Goal: Task Accomplishment & Management: Manage account settings

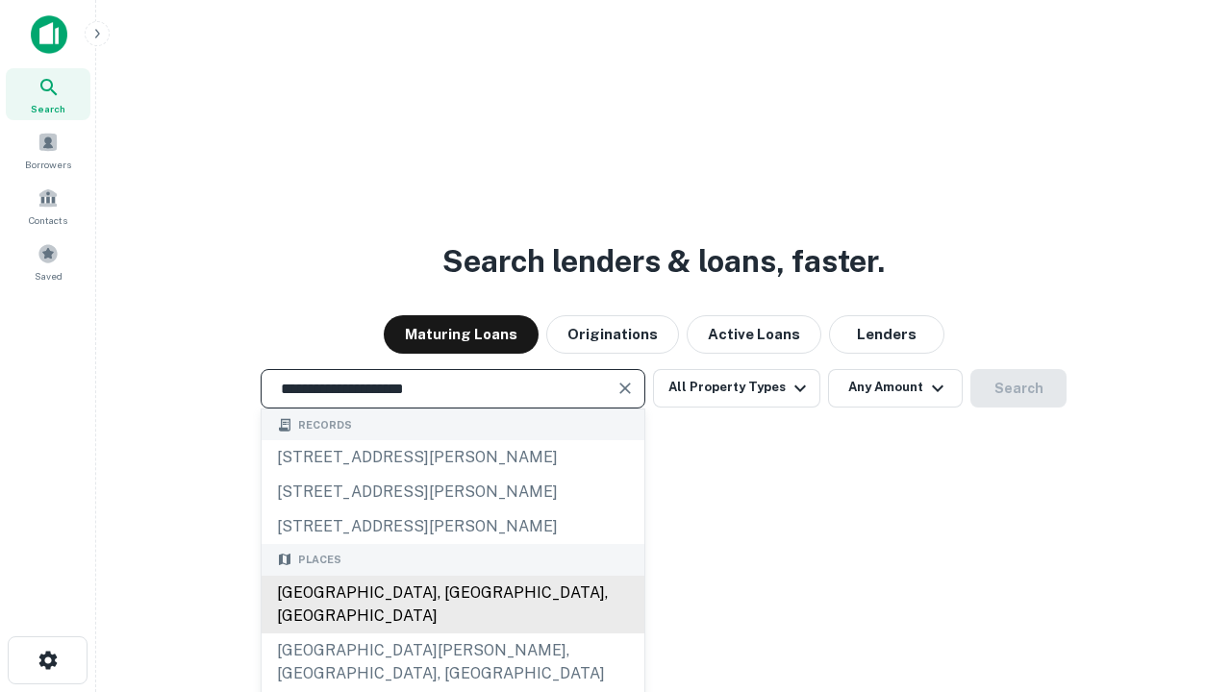
click at [452, 634] on div "Santa Monica, CA, USA" at bounding box center [453, 605] width 383 height 58
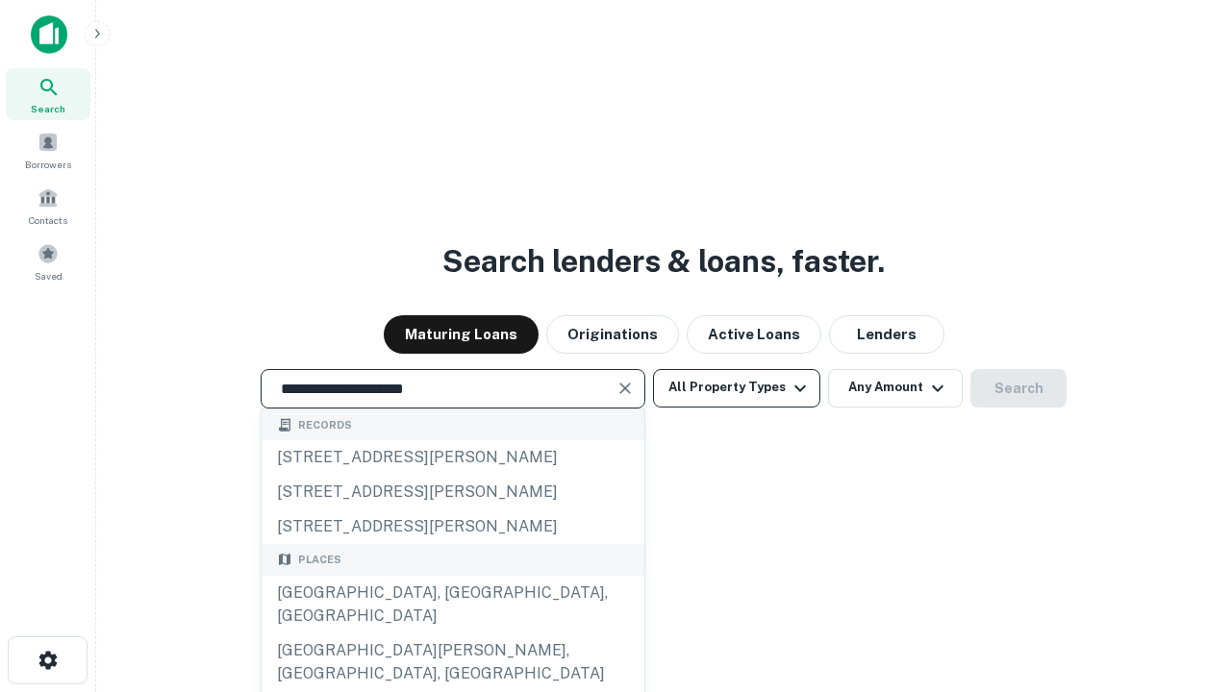
click at [737, 388] on button "All Property Types" at bounding box center [736, 388] width 167 height 38
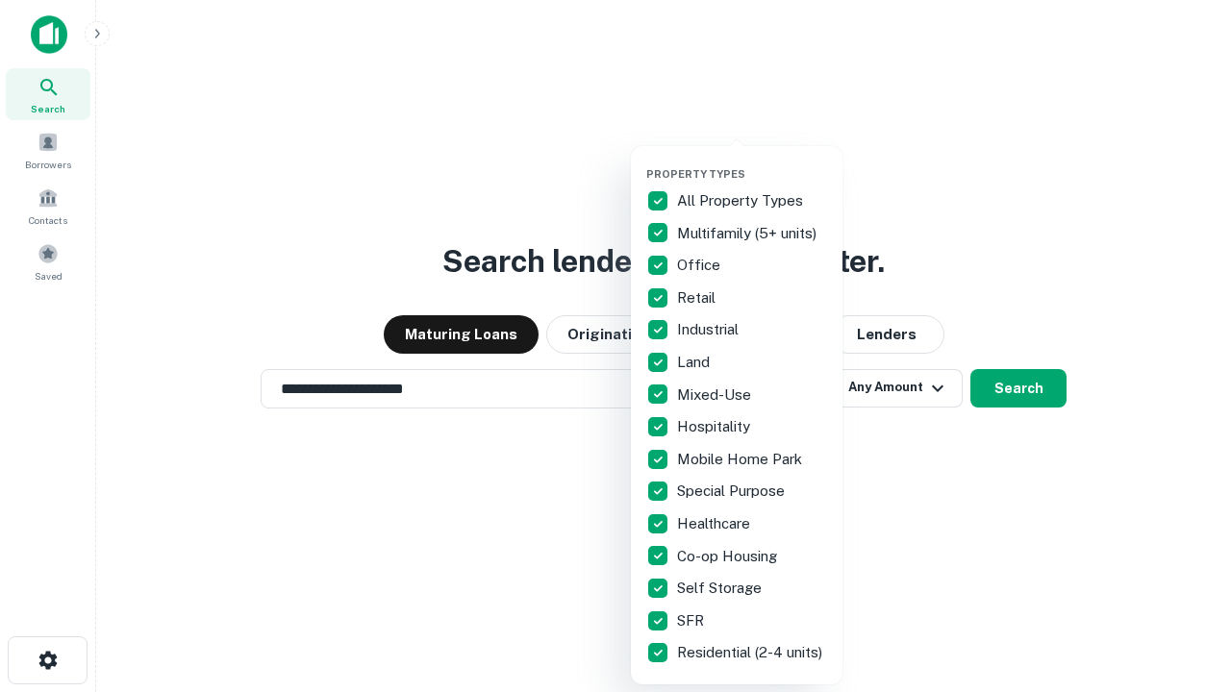
type input "**********"
click at [752, 162] on button "button" at bounding box center [752, 162] width 212 height 1
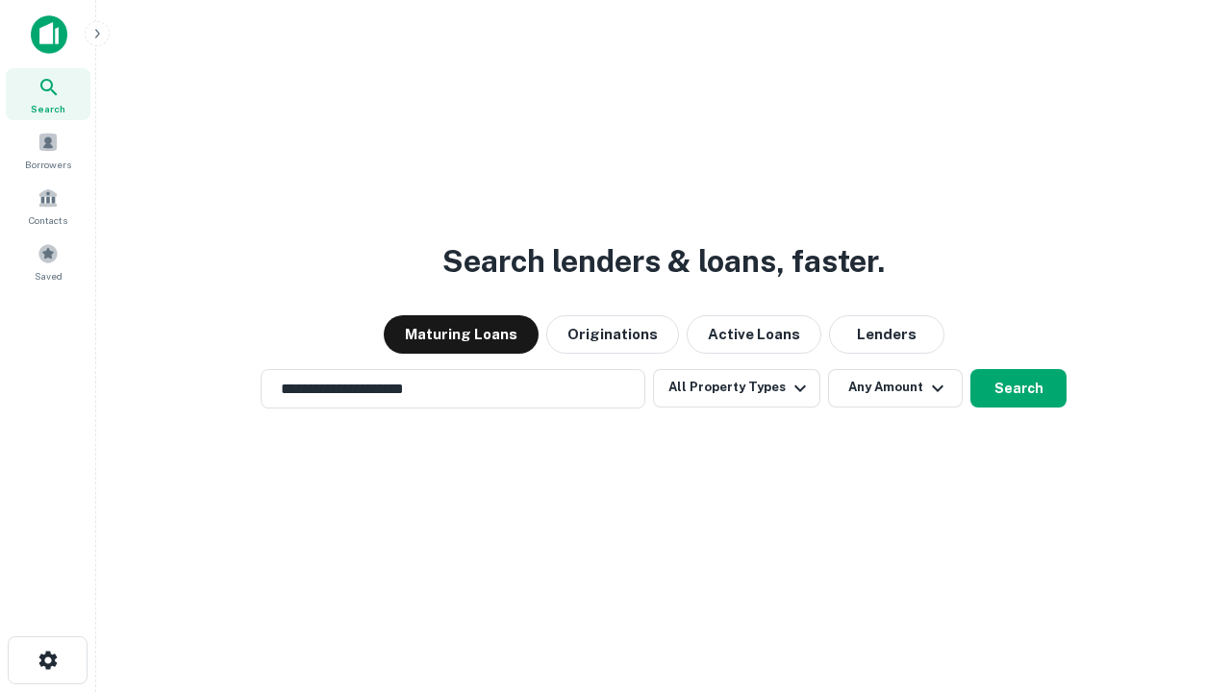
scroll to position [12, 232]
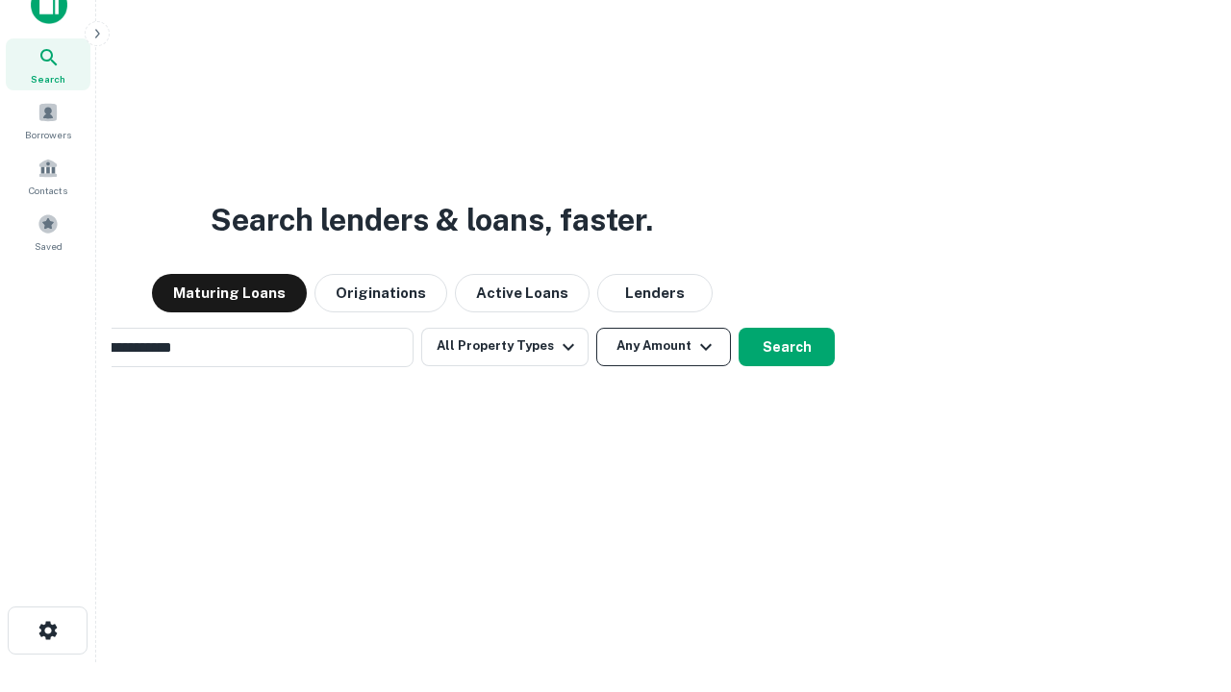
click at [596, 328] on button "Any Amount" at bounding box center [663, 347] width 135 height 38
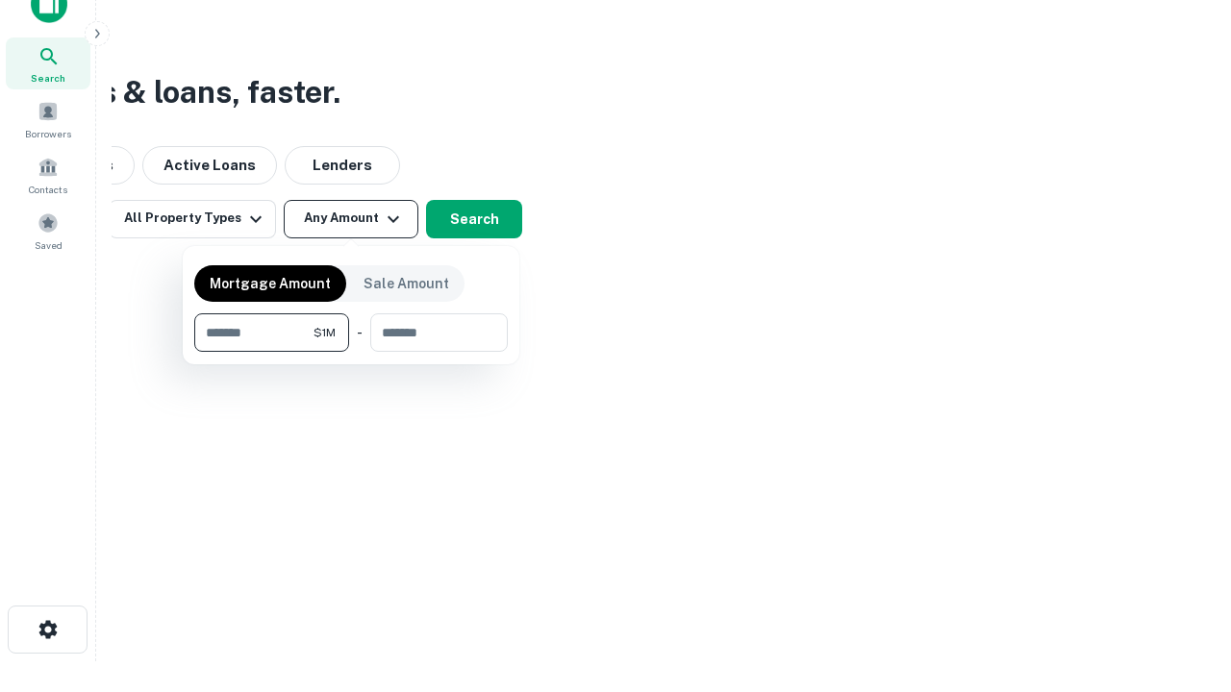
type input "*******"
click at [351, 352] on button "button" at bounding box center [350, 352] width 313 height 1
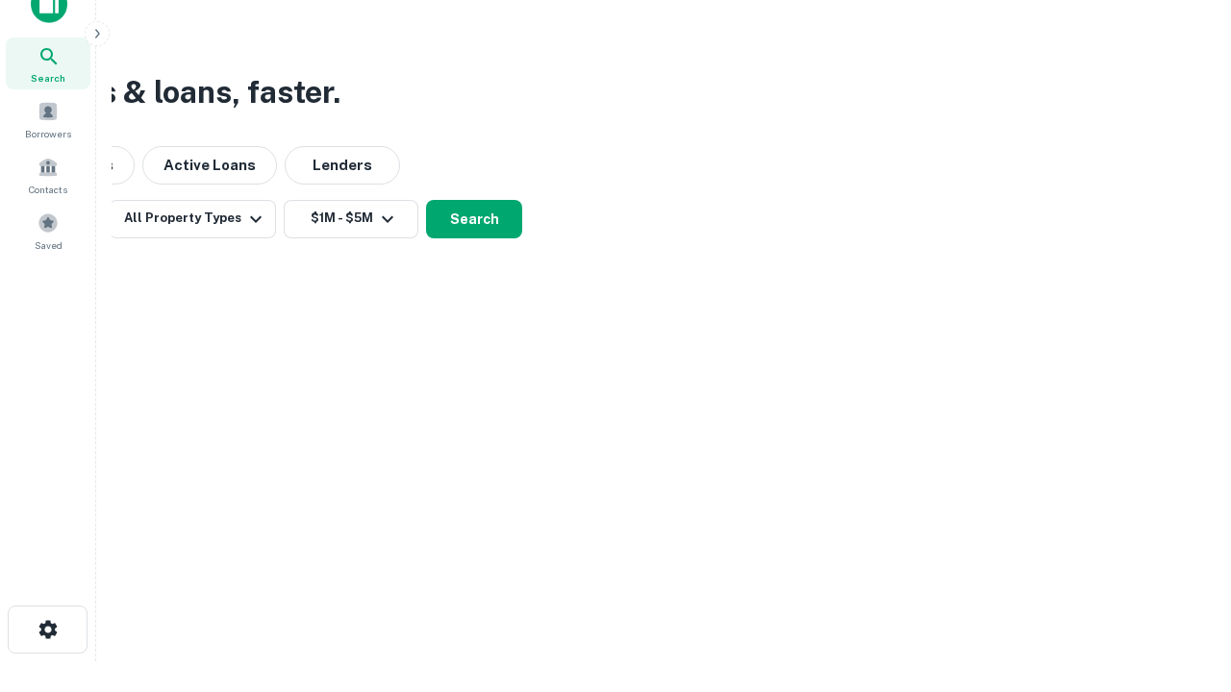
scroll to position [30, 0]
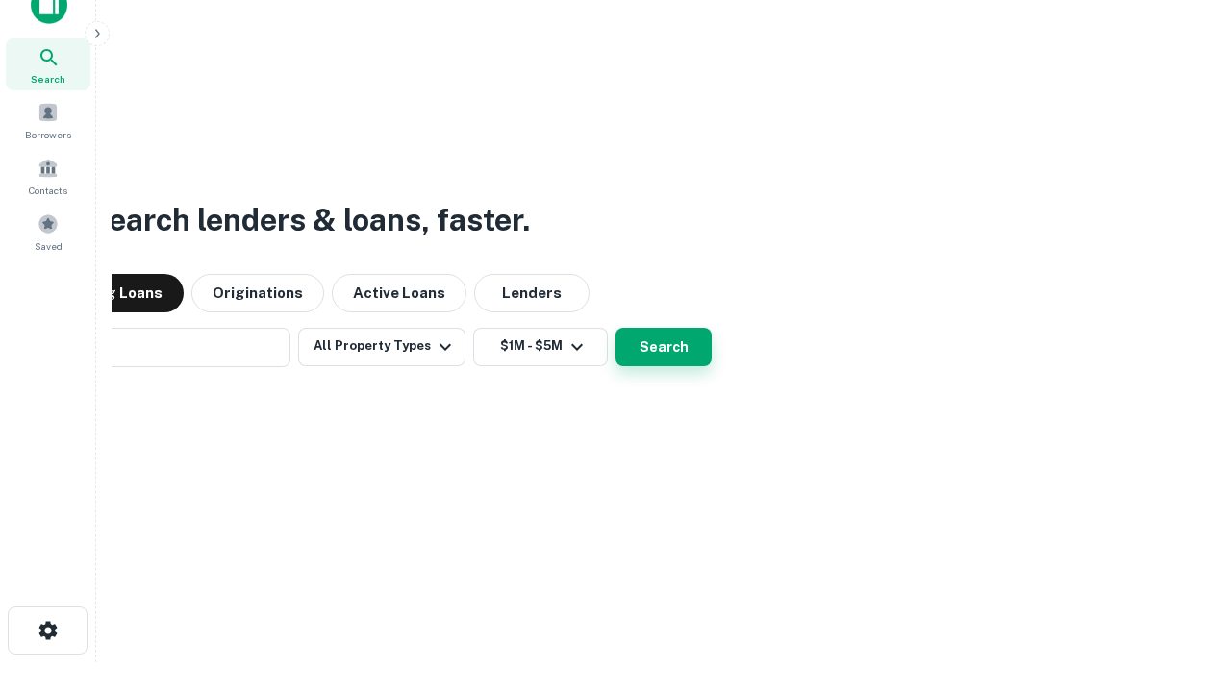
click at [615, 328] on button "Search" at bounding box center [663, 347] width 96 height 38
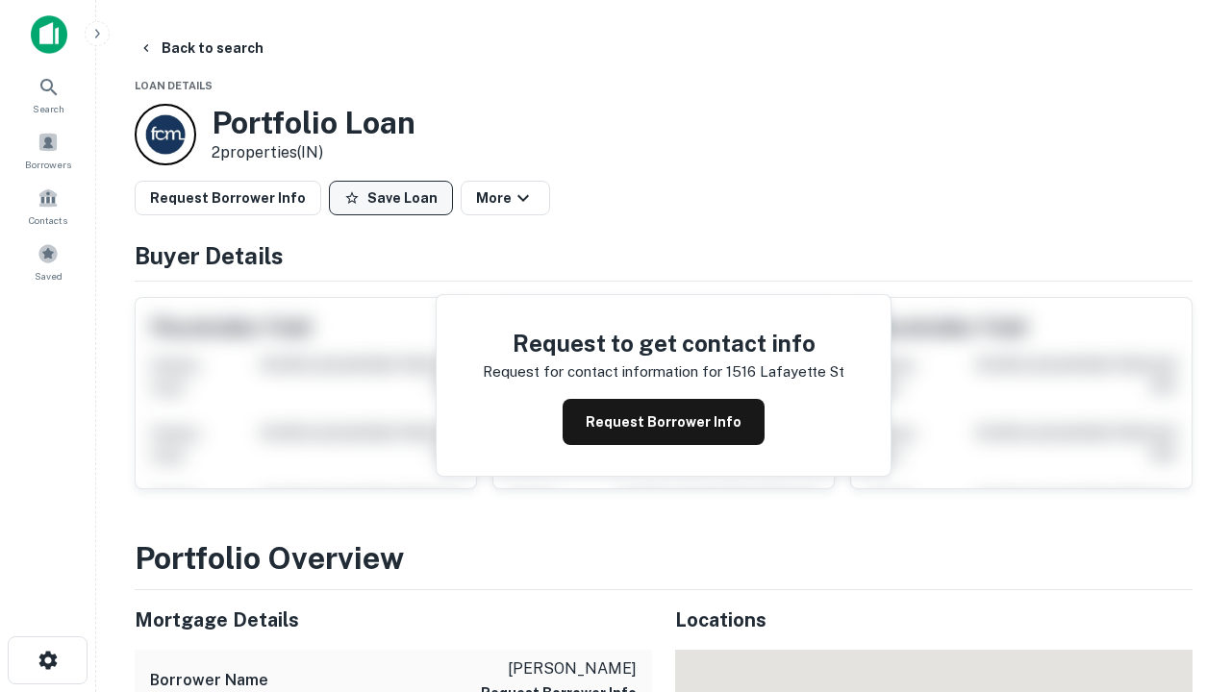
click at [390, 198] on button "Save Loan" at bounding box center [391, 198] width 124 height 35
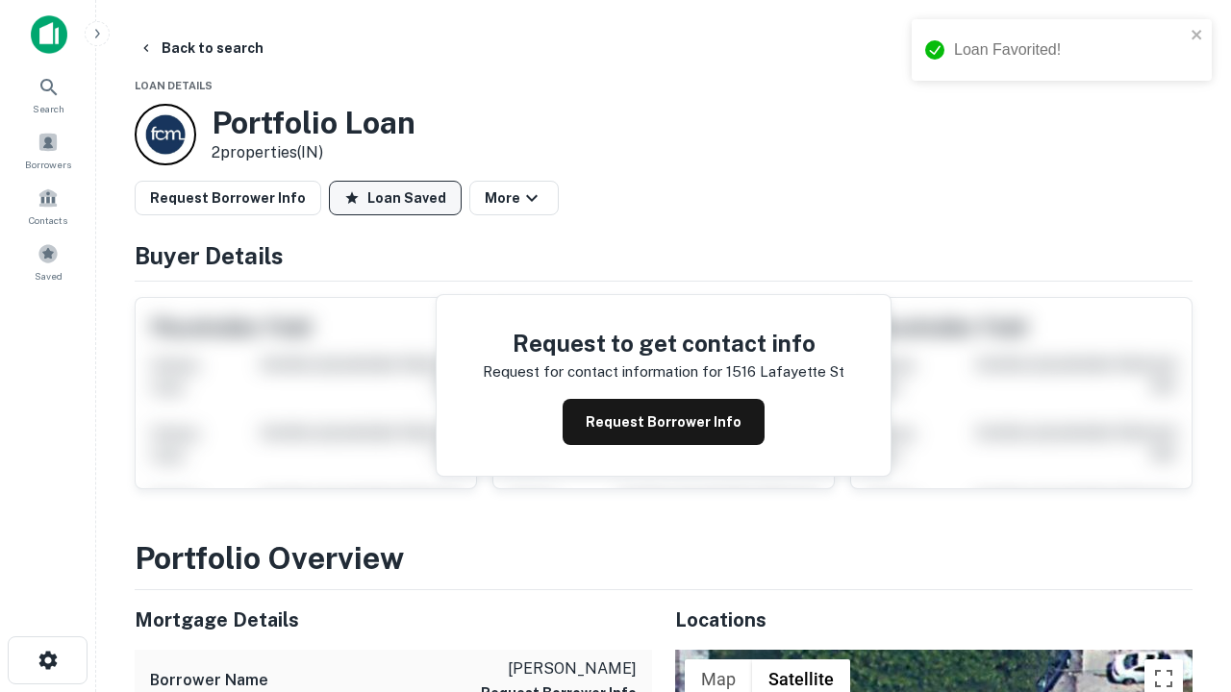
click at [395, 198] on button "Loan Saved" at bounding box center [395, 198] width 133 height 35
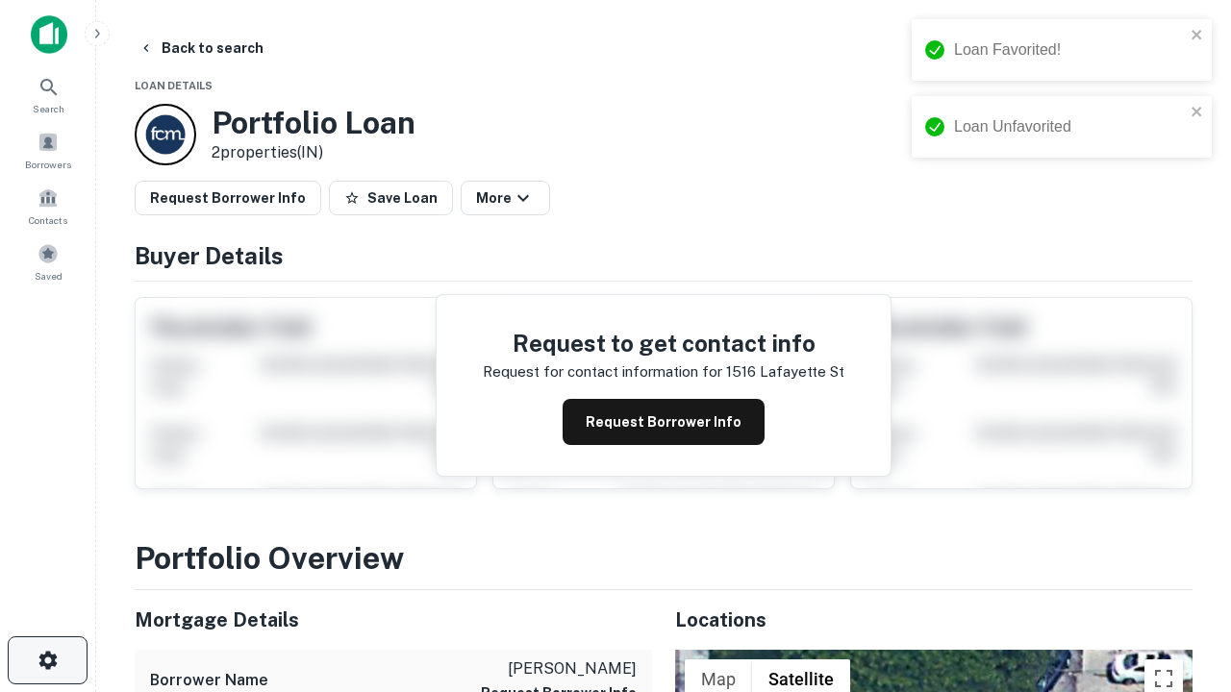
click at [47, 661] on icon "button" at bounding box center [48, 660] width 23 height 23
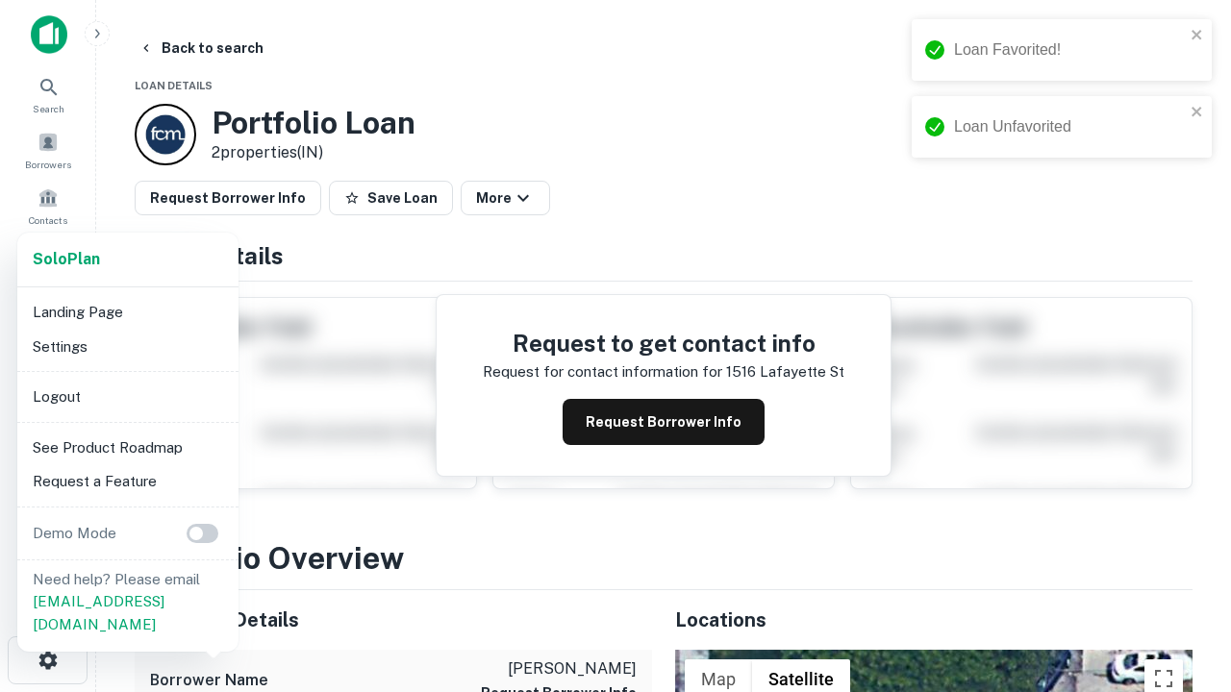
click at [127, 396] on li "Logout" at bounding box center [128, 397] width 206 height 35
